Goal: Task Accomplishment & Management: Manage account settings

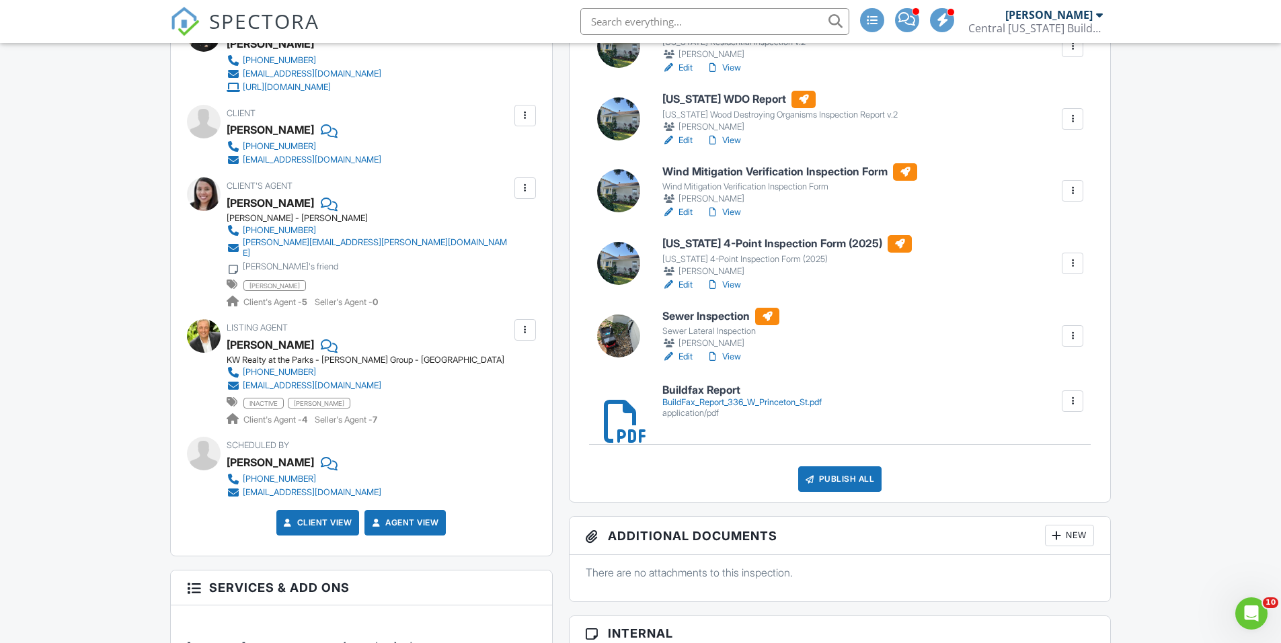
scroll to position [471, 0]
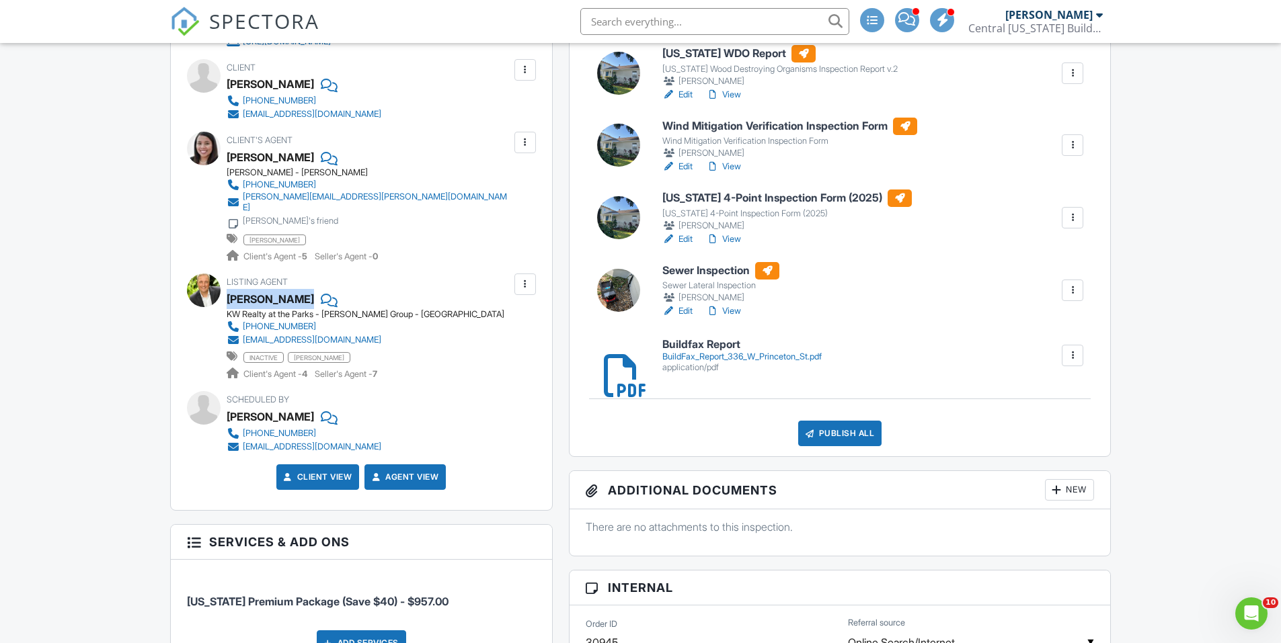
drag, startPoint x: 227, startPoint y: 287, endPoint x: 318, endPoint y: 288, distance: 91.4
click at [318, 289] on div "[PERSON_NAME]" at bounding box center [366, 299] width 278 height 20
copy div "[PERSON_NAME]"
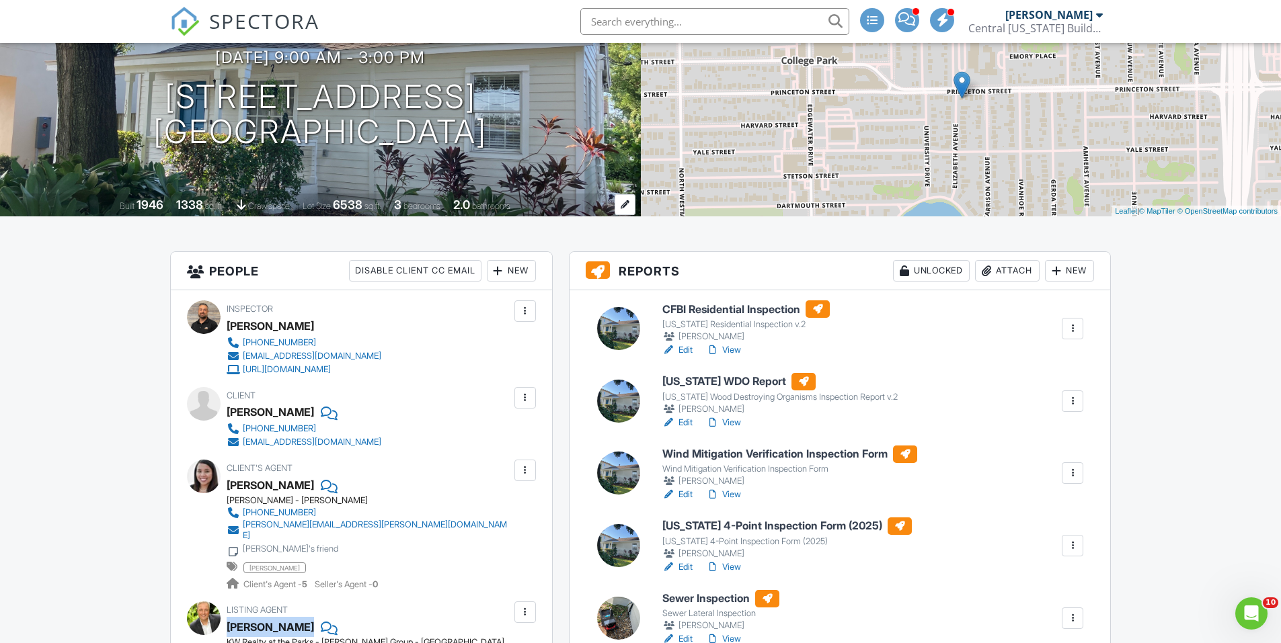
scroll to position [0, 0]
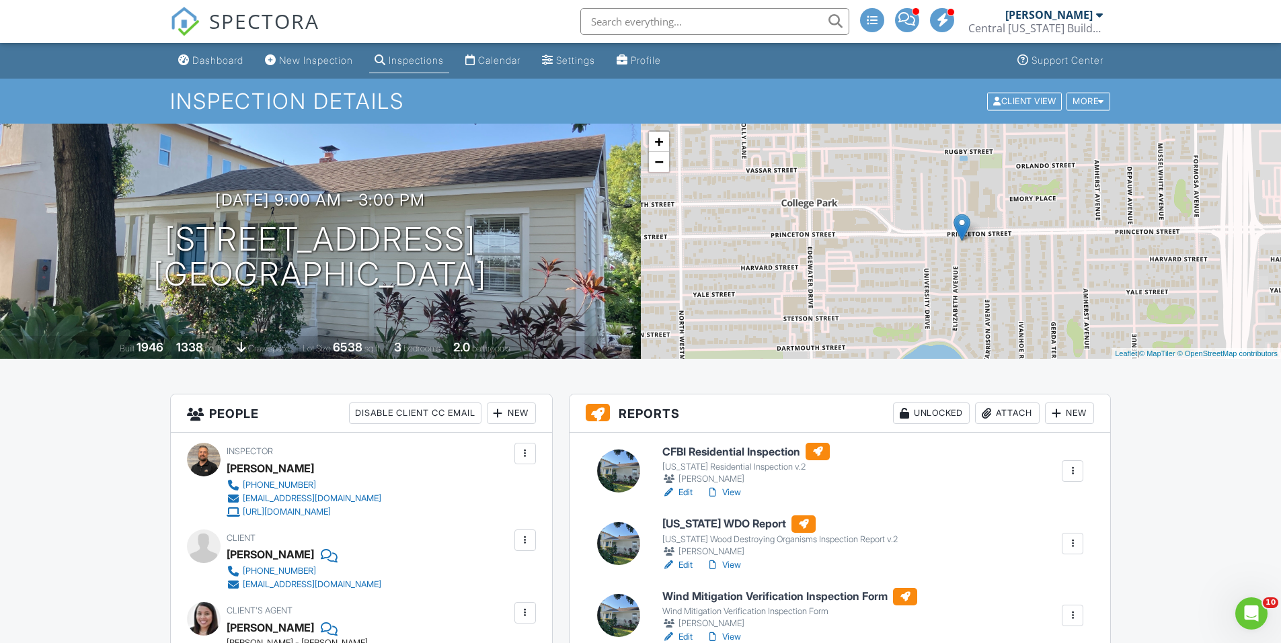
click at [429, 64] on div "Inspections" at bounding box center [416, 59] width 55 height 11
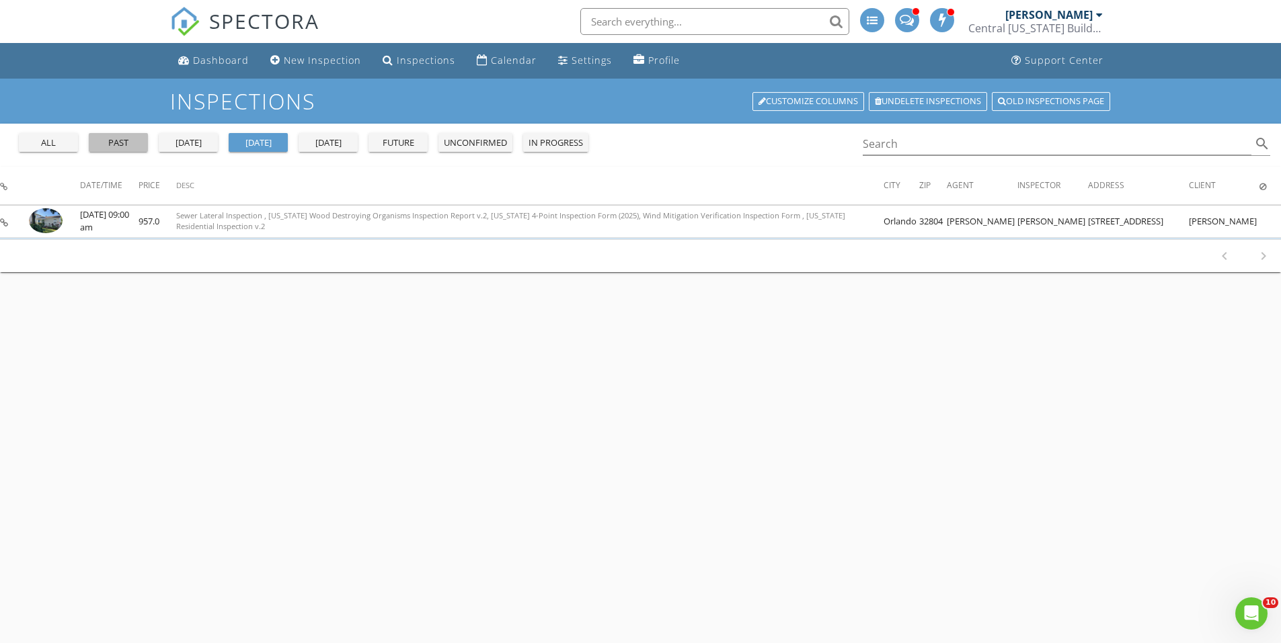
click at [118, 151] on button "past" at bounding box center [118, 142] width 59 height 19
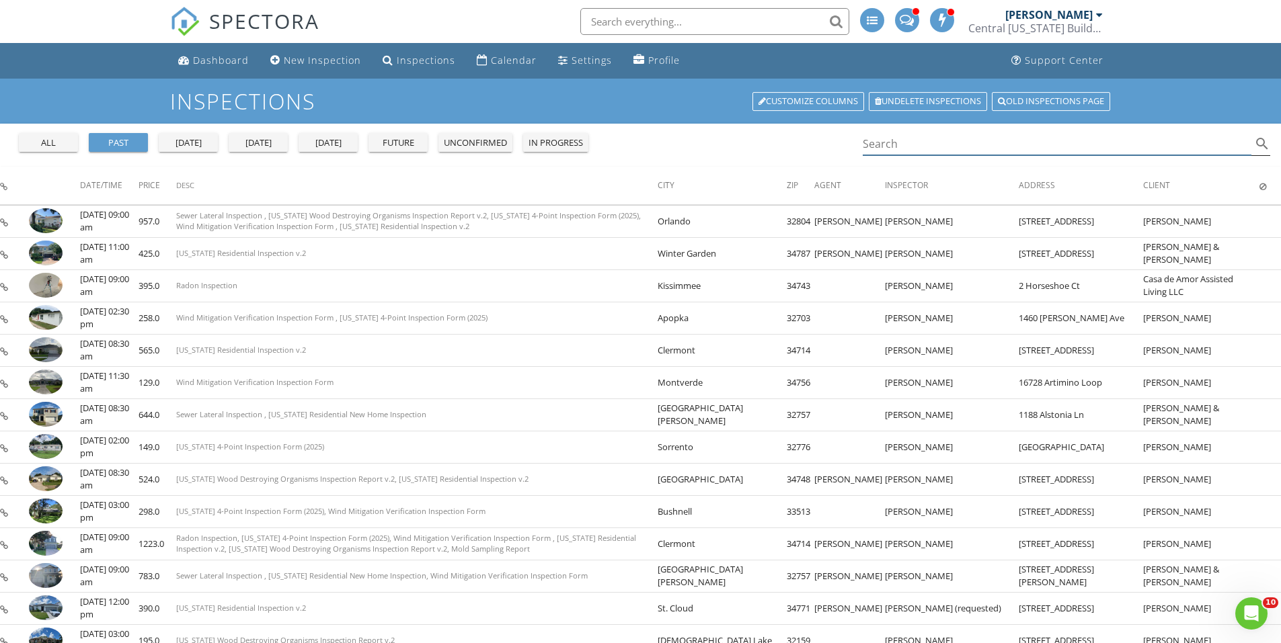
click at [912, 150] on input "Search" at bounding box center [1057, 144] width 389 height 22
paste input "[PERSON_NAME]"
type input "[PERSON_NAME]"
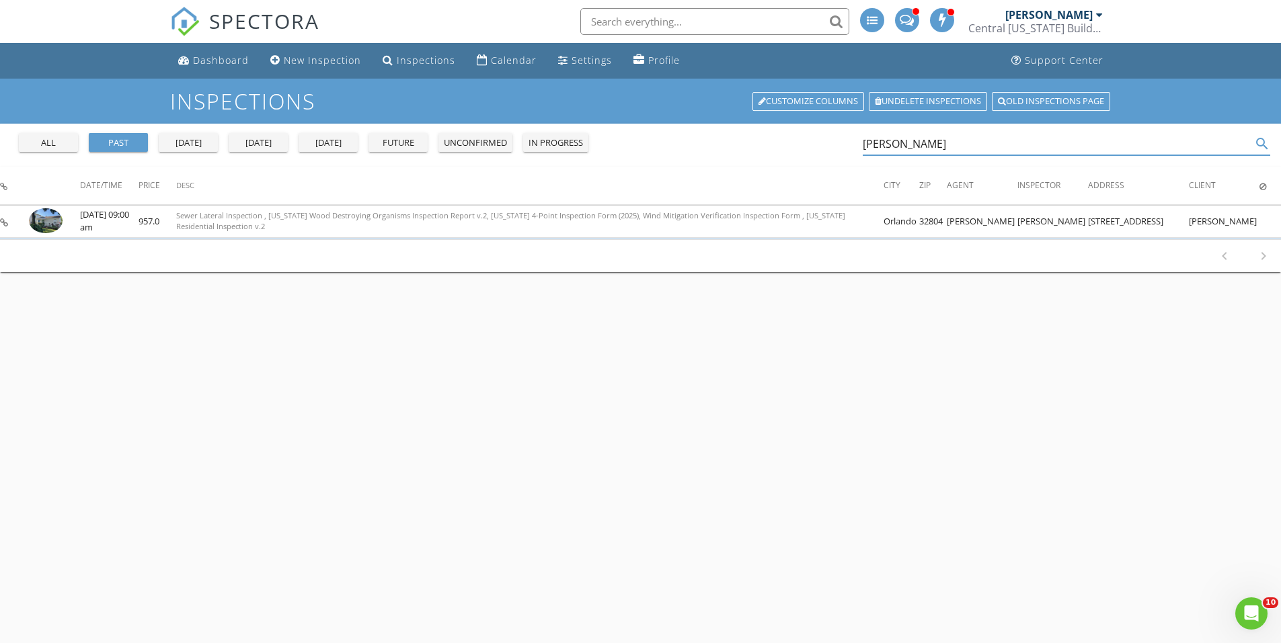
drag, startPoint x: 986, startPoint y: 138, endPoint x: 614, endPoint y: 145, distance: 371.8
click at [617, 145] on div "all past yesterday today tomorrow future unconfirmed in progress Robert Kurzrei…" at bounding box center [640, 145] width 1281 height 43
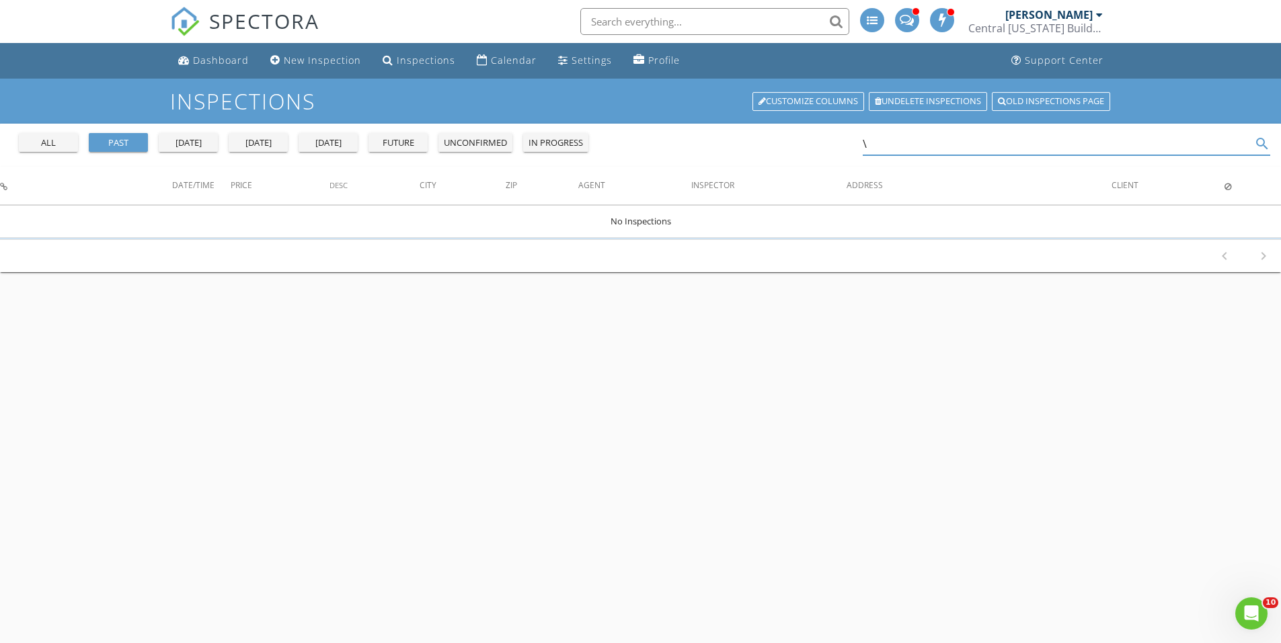
type input "\"
click at [275, 145] on div "today" at bounding box center [258, 142] width 48 height 13
click at [249, 141] on div "today" at bounding box center [258, 142] width 48 height 13
click at [906, 147] on input "\" at bounding box center [1057, 144] width 389 height 22
click at [270, 146] on div "today" at bounding box center [258, 142] width 48 height 13
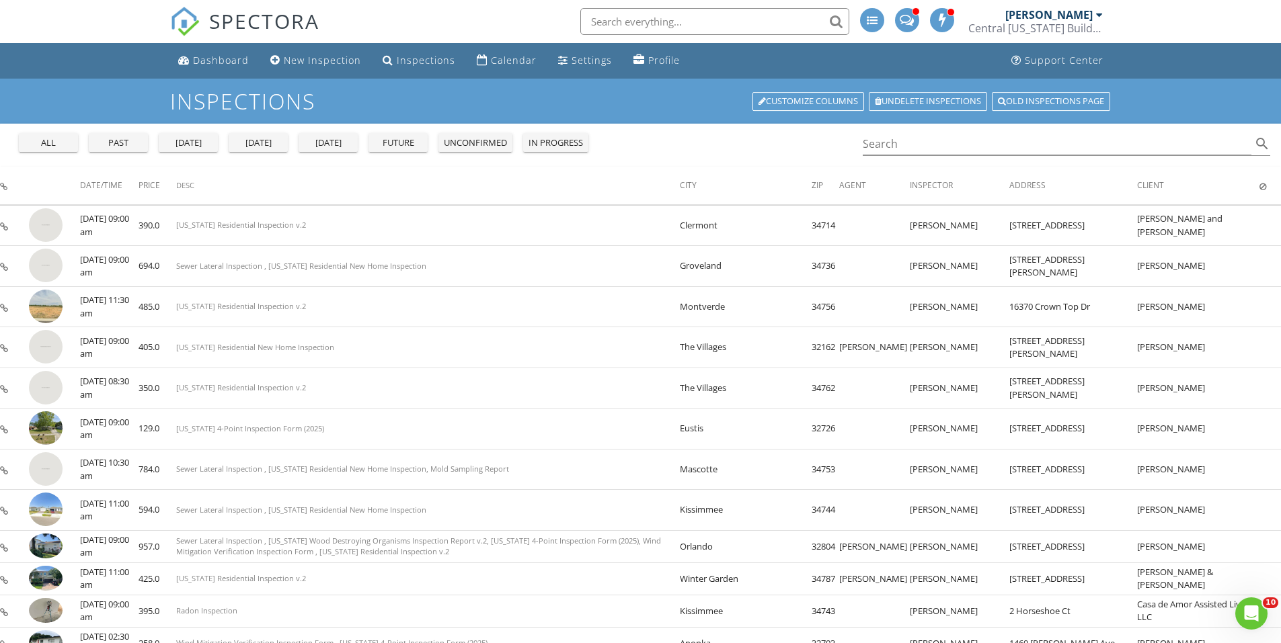
click at [260, 145] on div "today" at bounding box center [258, 142] width 48 height 13
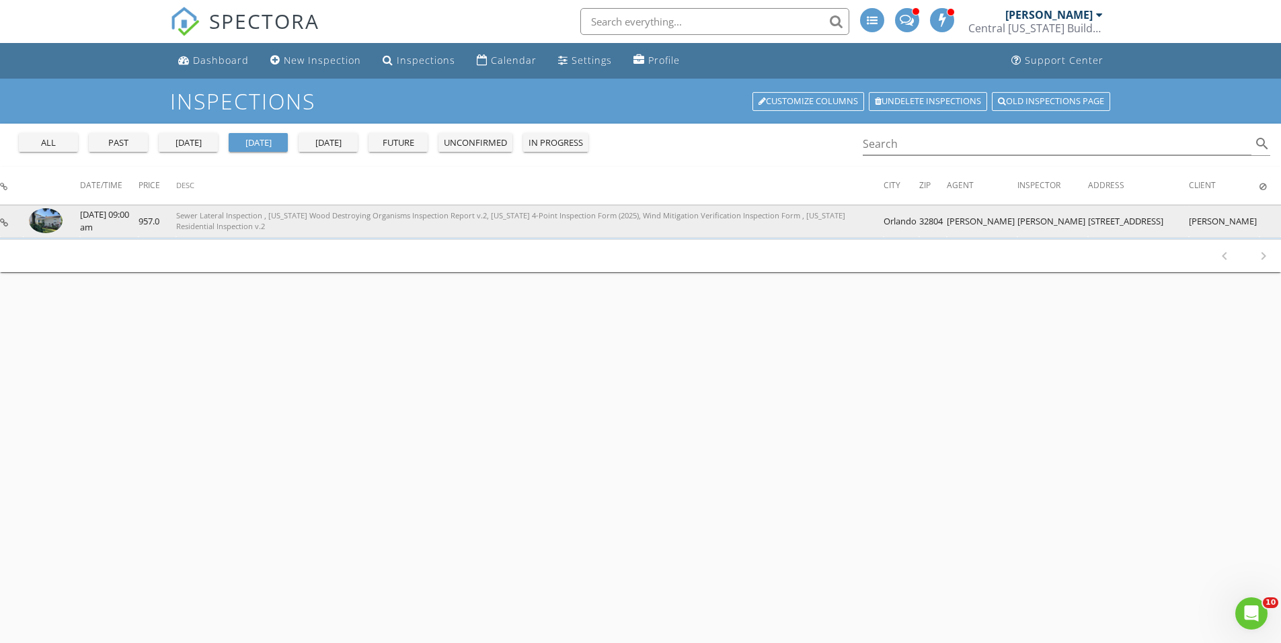
click at [45, 213] on img at bounding box center [46, 221] width 34 height 26
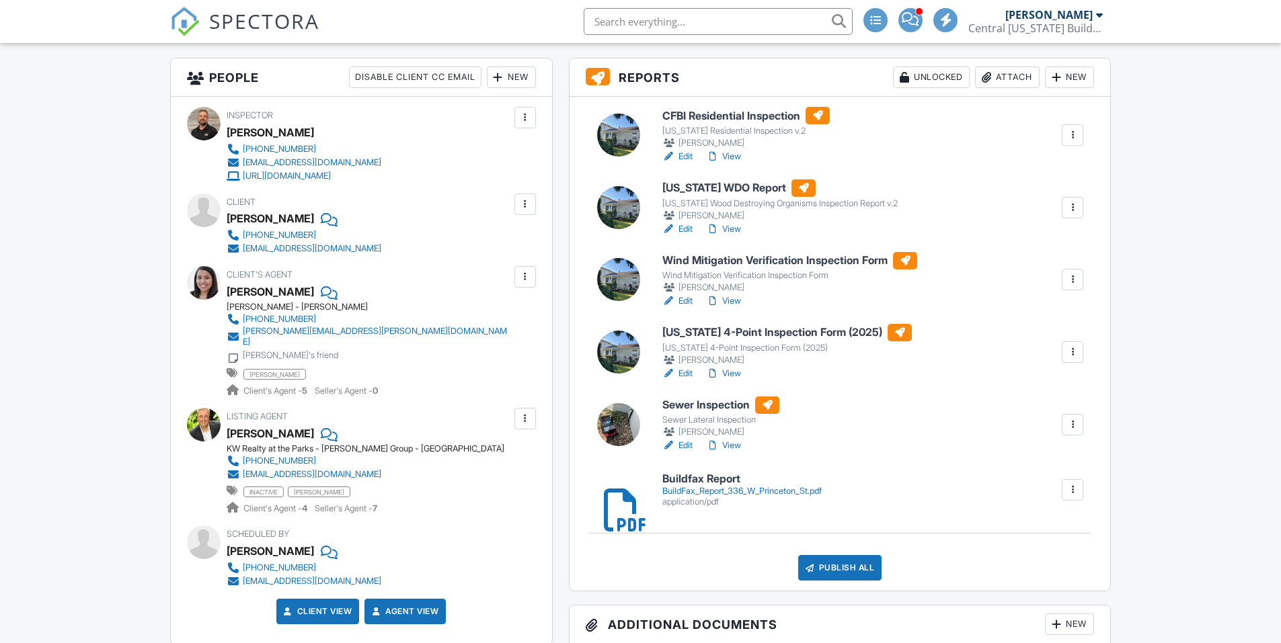
scroll to position [336, 0]
click at [680, 227] on link "Edit" at bounding box center [677, 229] width 30 height 13
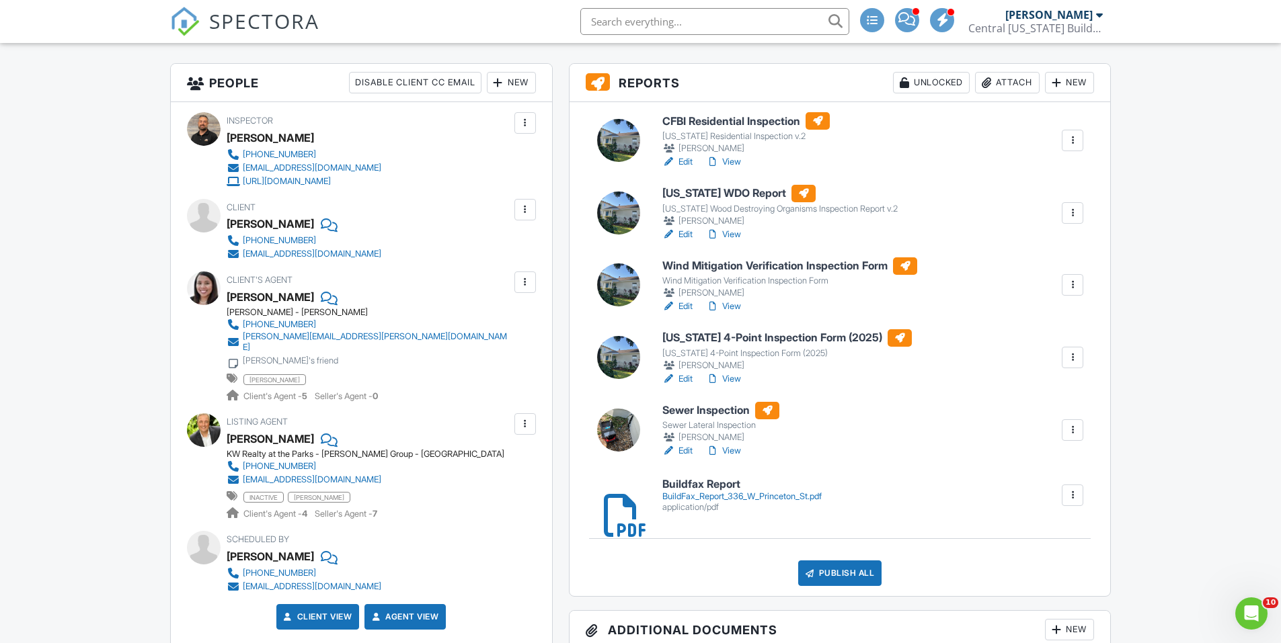
scroll to position [336, 0]
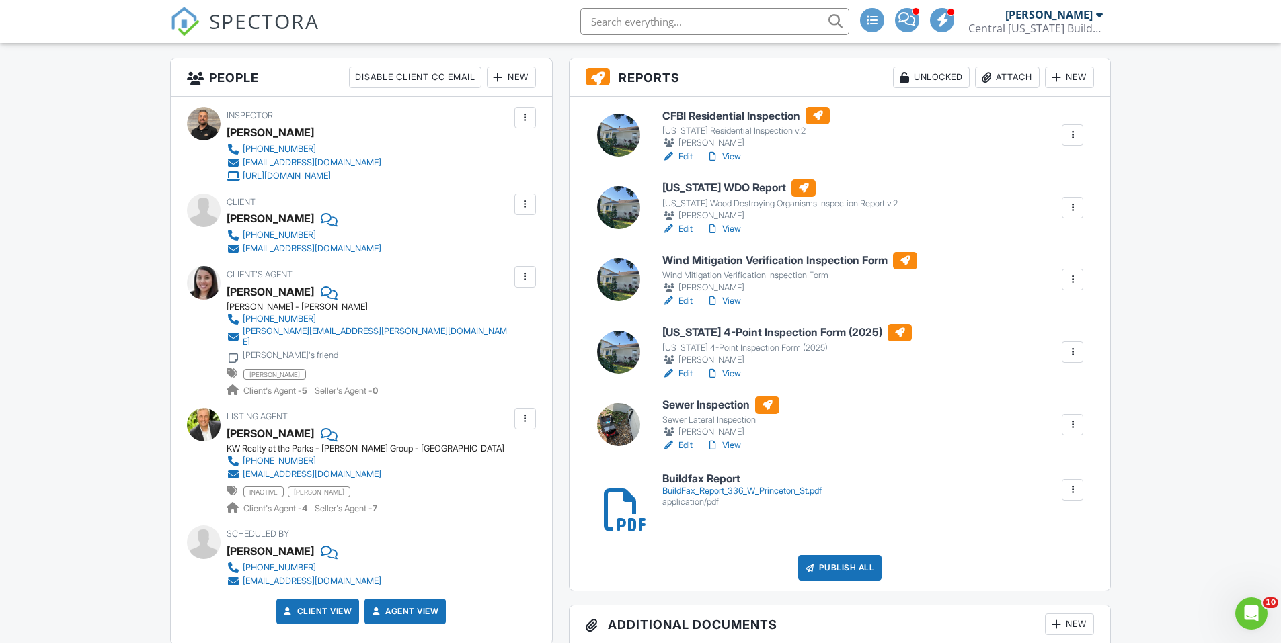
click at [680, 300] on link "Edit" at bounding box center [677, 300] width 30 height 13
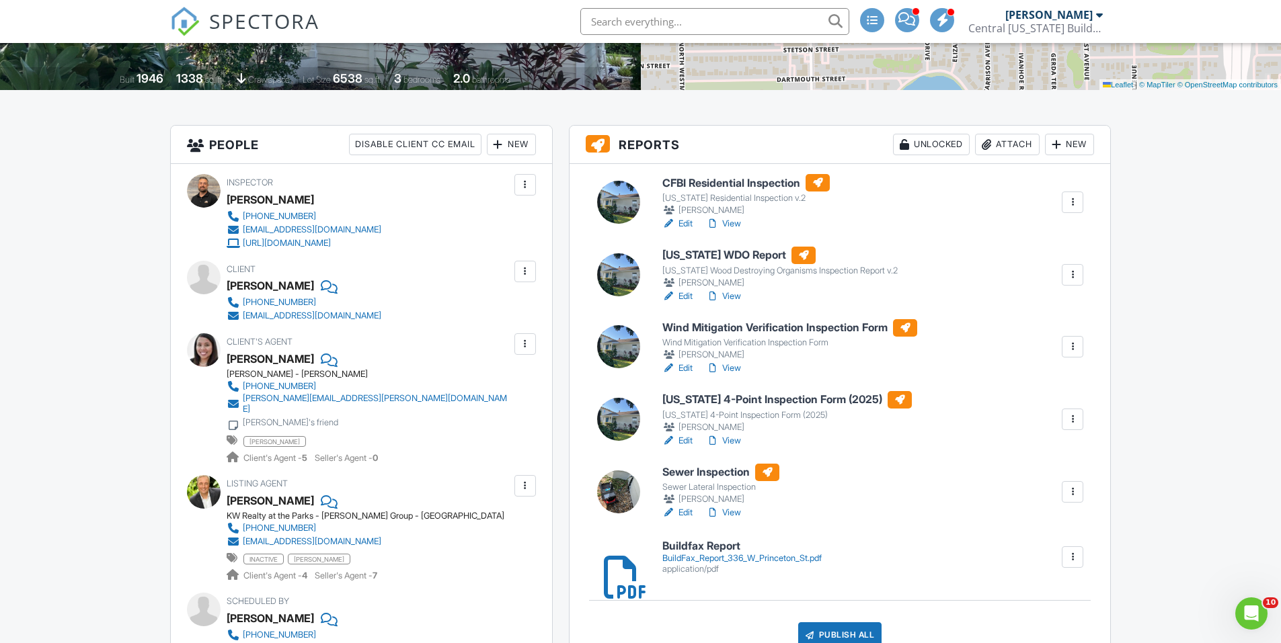
click at [679, 222] on link "Edit" at bounding box center [677, 223] width 30 height 13
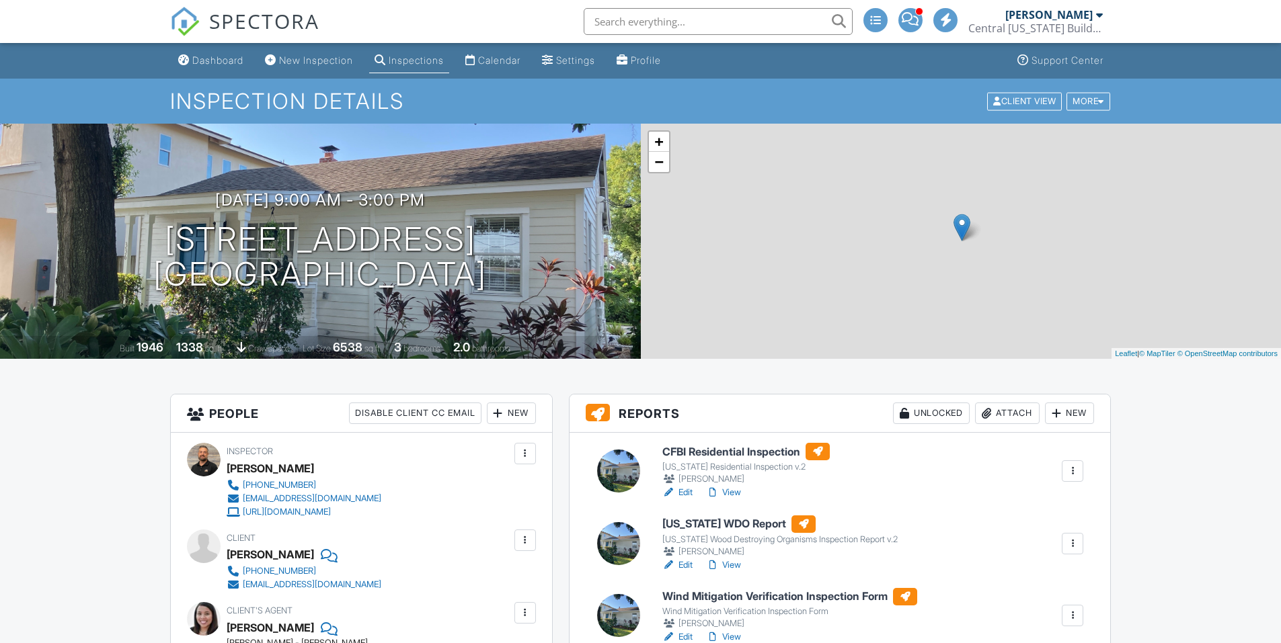
scroll to position [336, 0]
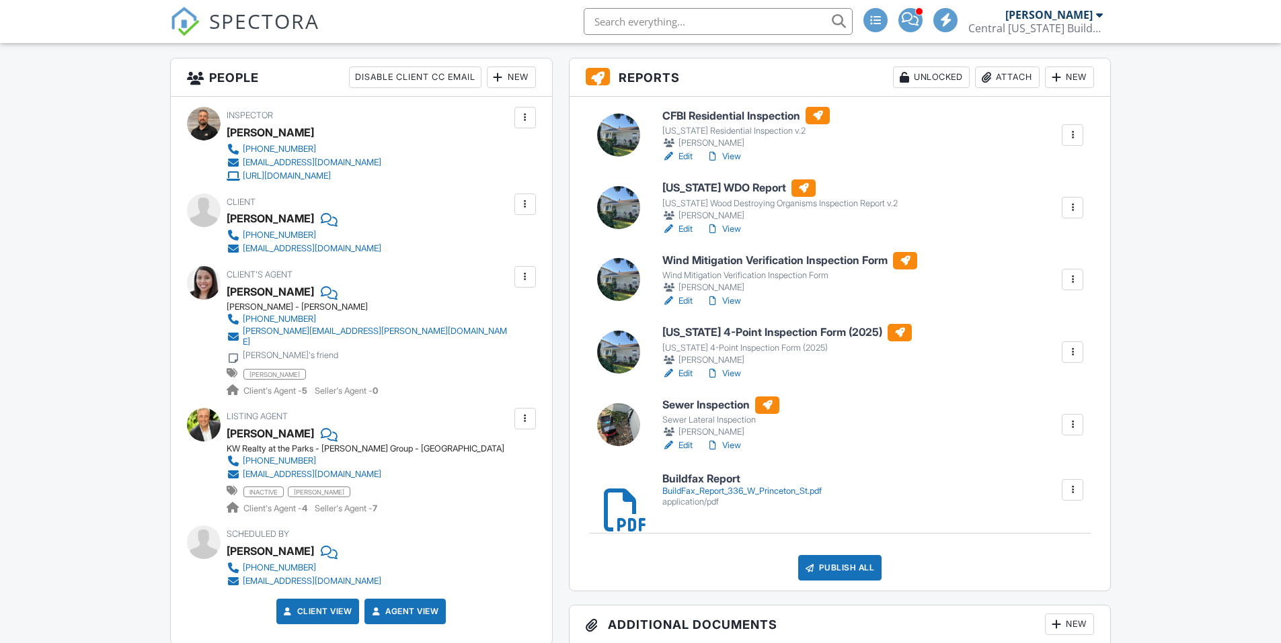
click at [722, 485] on h6 "Buildfax Report" at bounding box center [741, 479] width 159 height 12
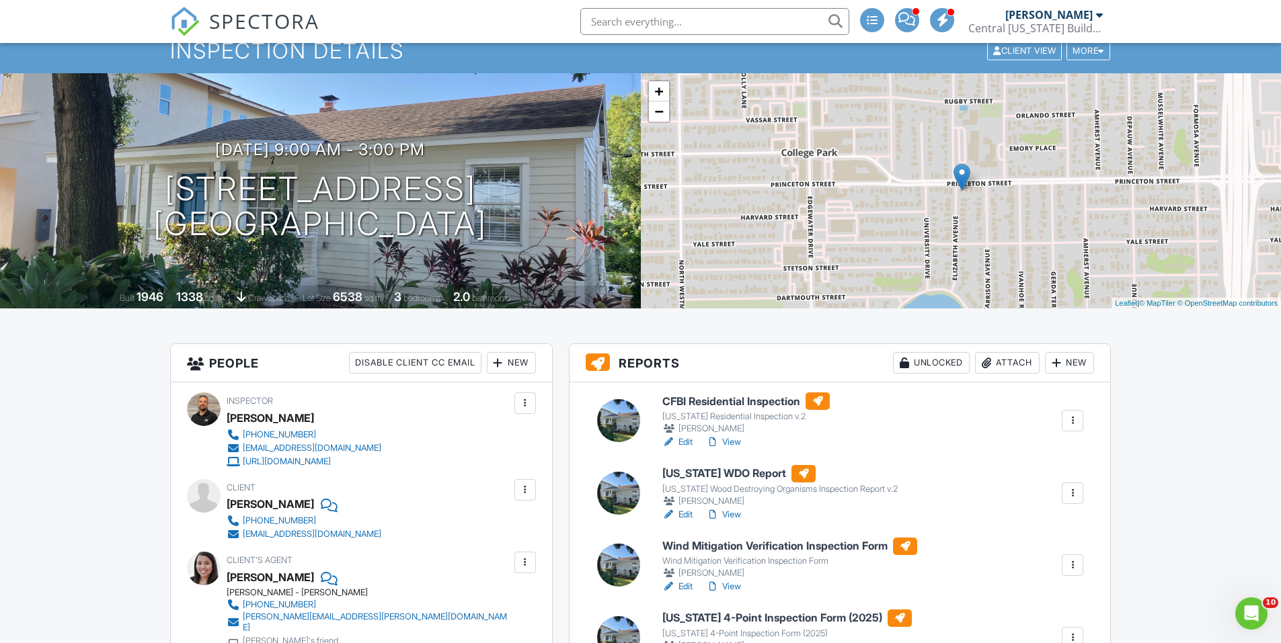
scroll to position [202, 0]
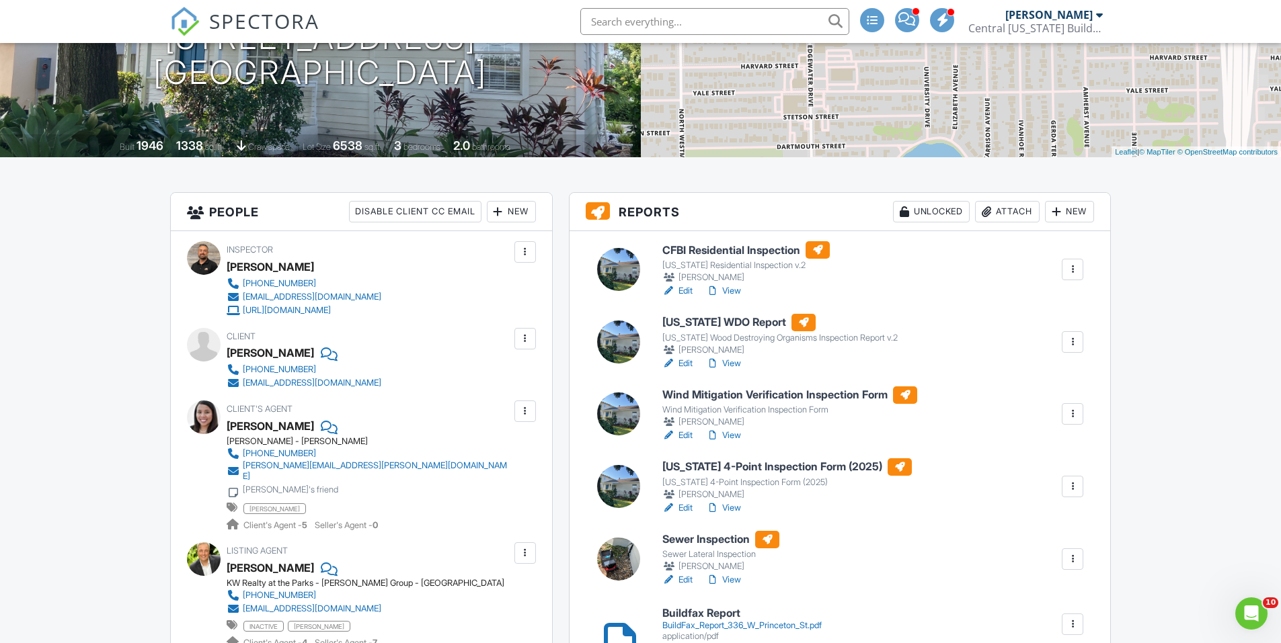
click at [683, 288] on link "Edit" at bounding box center [677, 290] width 30 height 13
